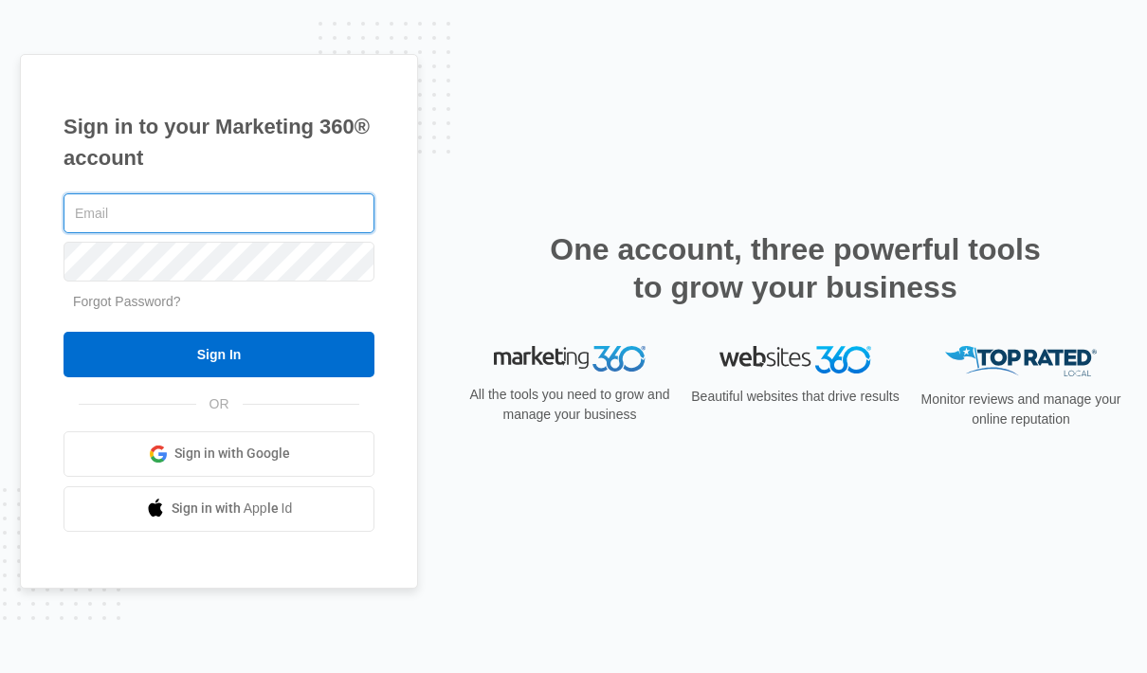
type input "greg@lookoutblinds.com"
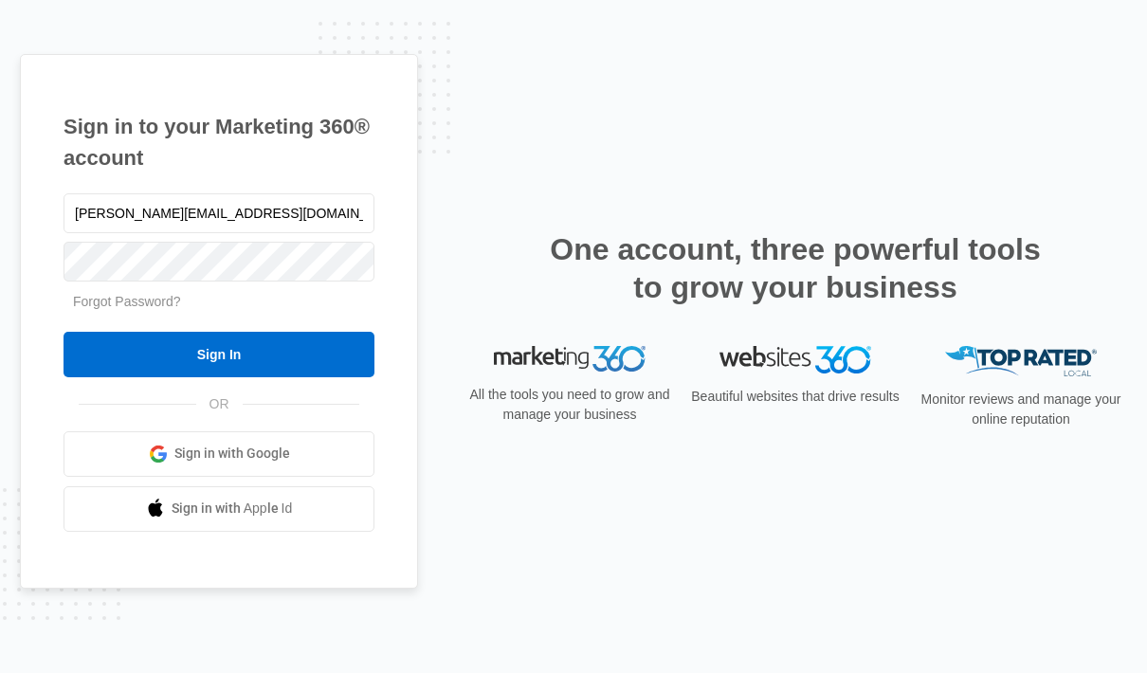
click at [196, 377] on input "Sign In" at bounding box center [219, 355] width 311 height 46
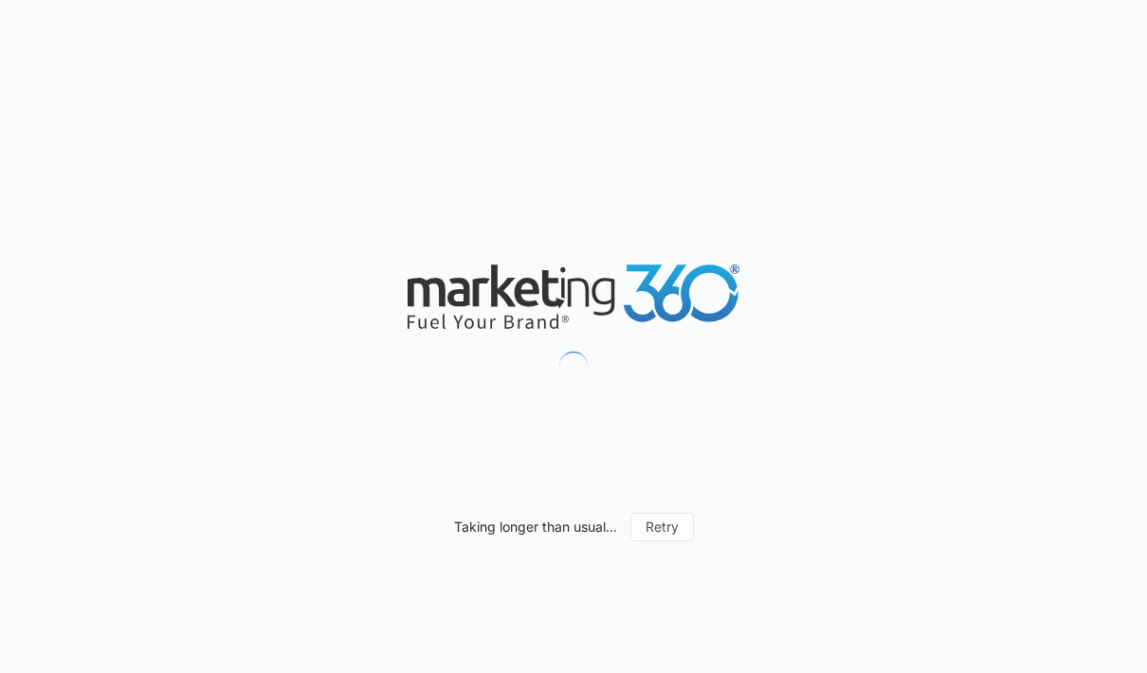
click at [1147, 57] on div "Taking longer than usual... Retry" at bounding box center [573, 336] width 1147 height 673
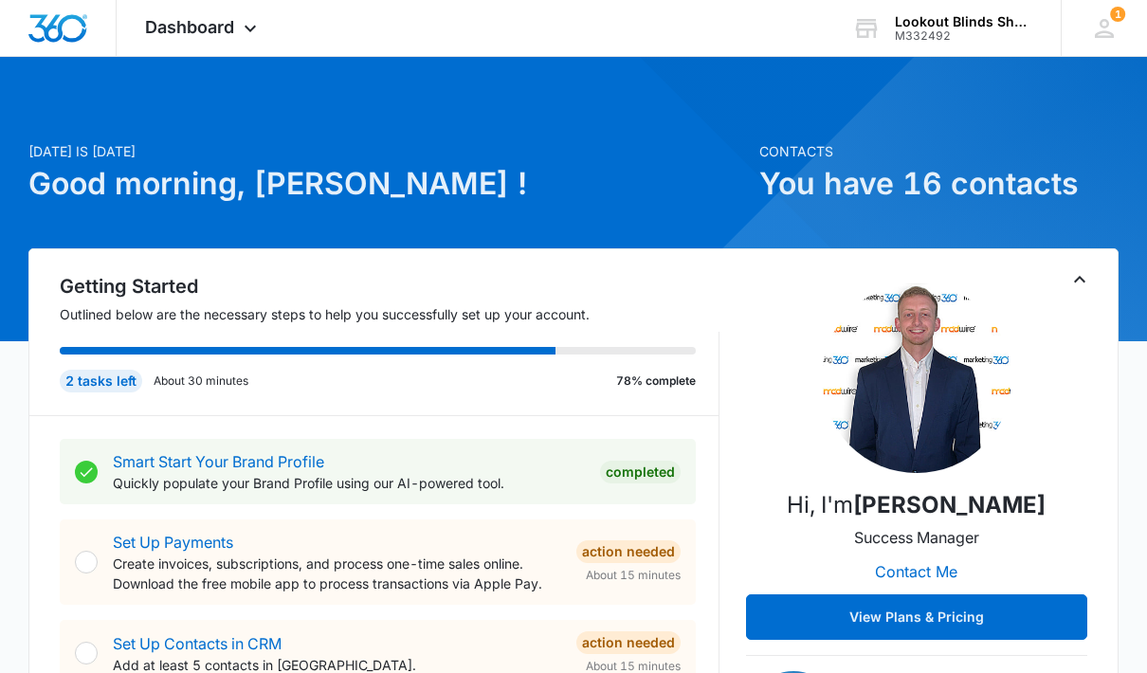
scroll to position [8, 0]
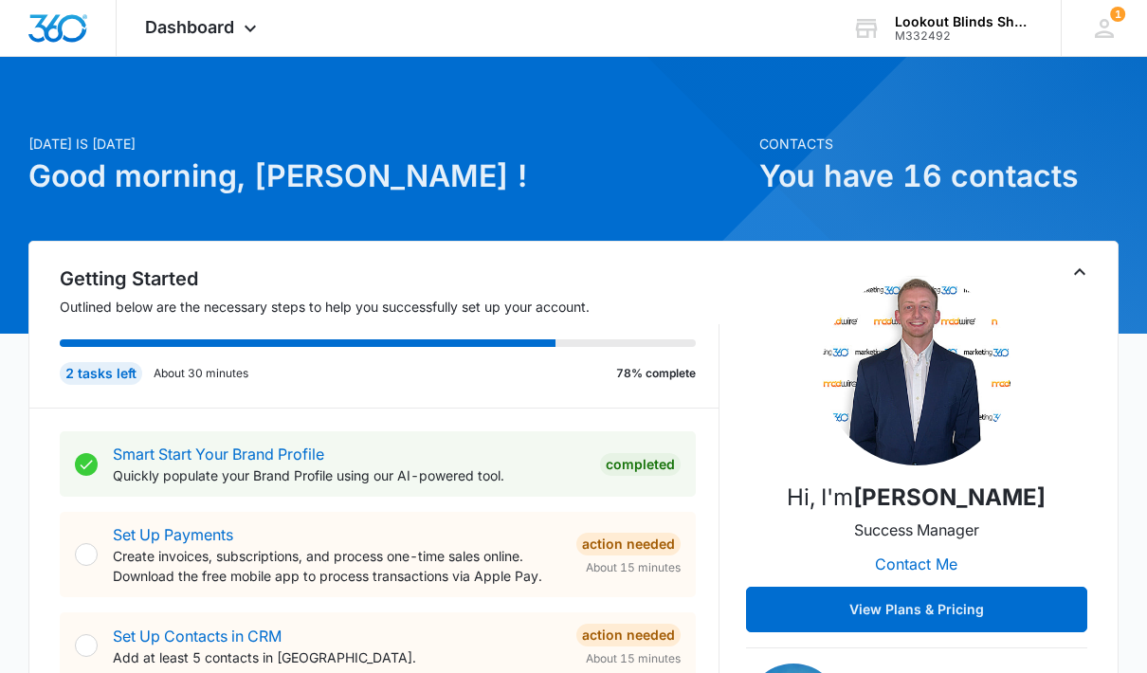
click at [867, 193] on h1 "You have 16 contacts" at bounding box center [939, 177] width 359 height 46
click at [866, 193] on h1 "You have 16 contacts" at bounding box center [939, 177] width 359 height 46
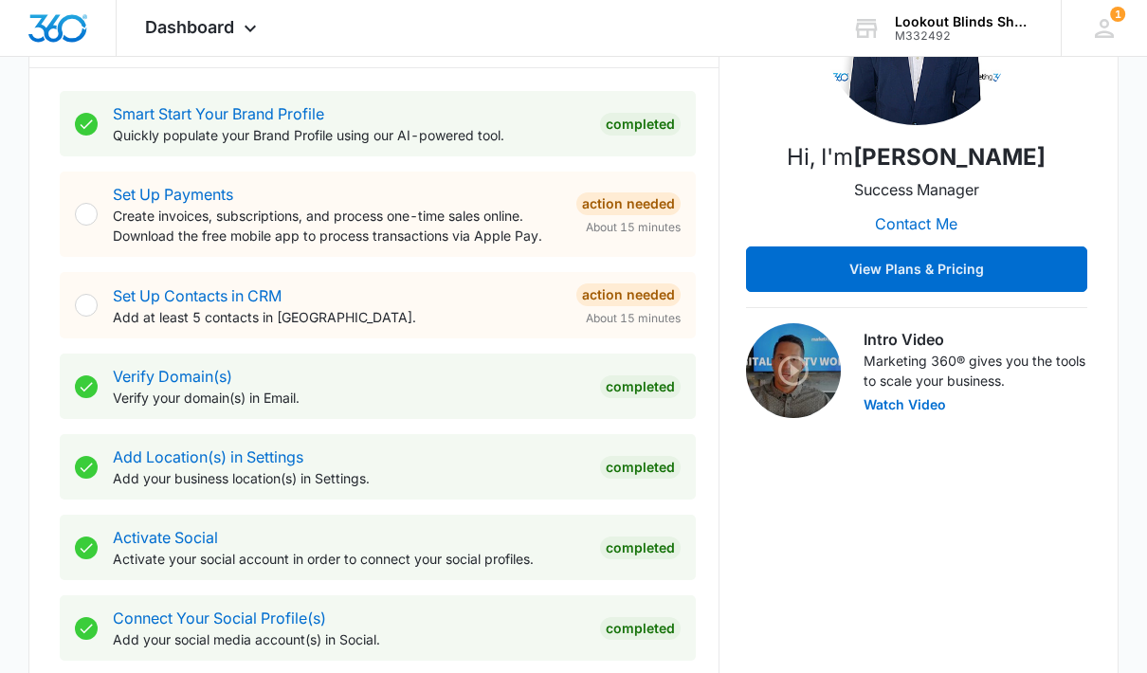
scroll to position [347, 0]
click at [83, 229] on div "Set Up Payments Create invoices, subscriptions, and process one-time sales onli…" at bounding box center [378, 215] width 636 height 85
click at [78, 205] on div "Set Up Payments Create invoices, subscriptions, and process one-time sales onli…" at bounding box center [378, 215] width 636 height 85
click at [89, 221] on div at bounding box center [86, 215] width 23 height 23
click at [159, 203] on link "Set Up Payments" at bounding box center [173, 195] width 120 height 19
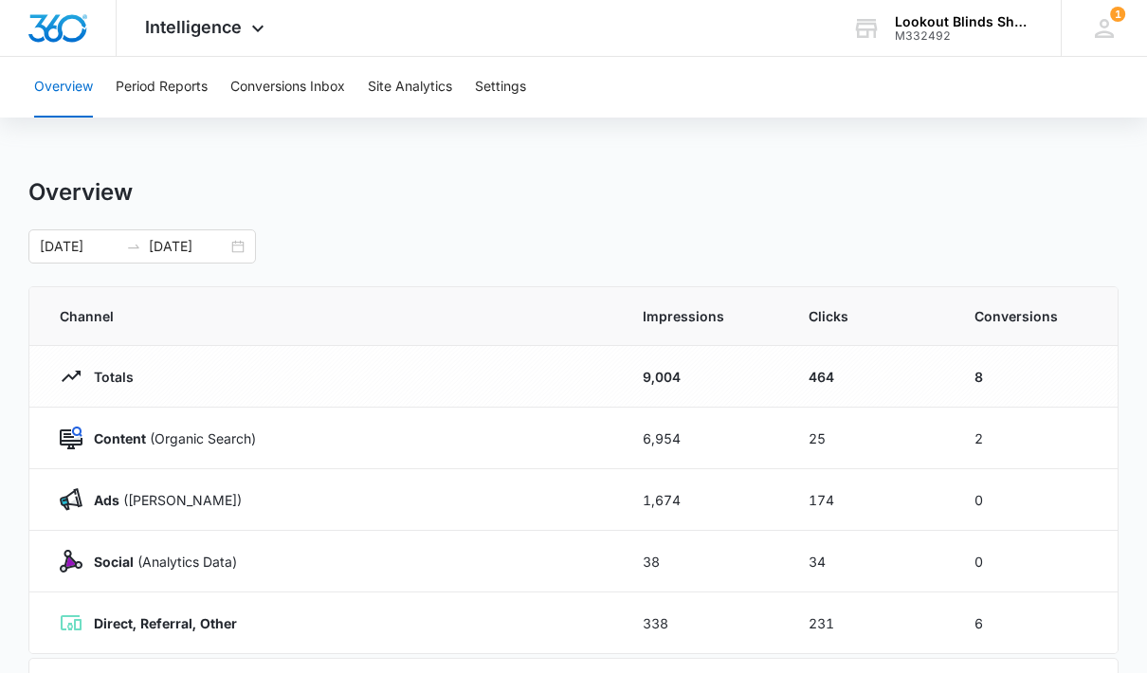
click at [285, 93] on button "Conversions Inbox" at bounding box center [287, 87] width 115 height 61
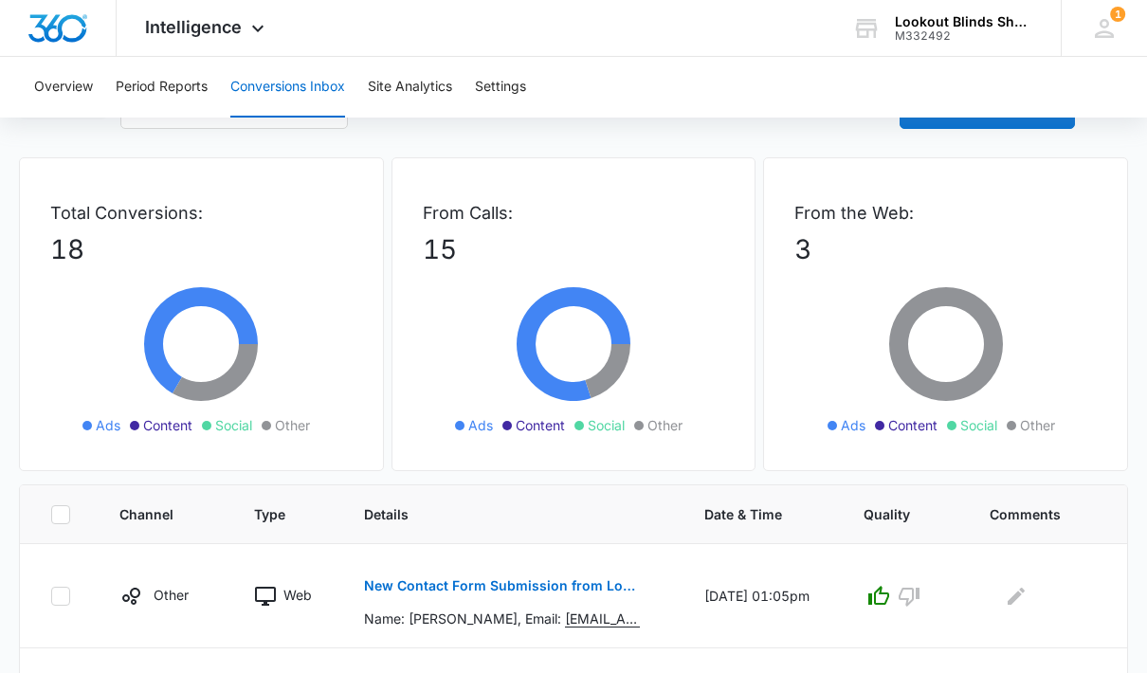
scroll to position [11, 0]
